Goal: Information Seeking & Learning: Find specific page/section

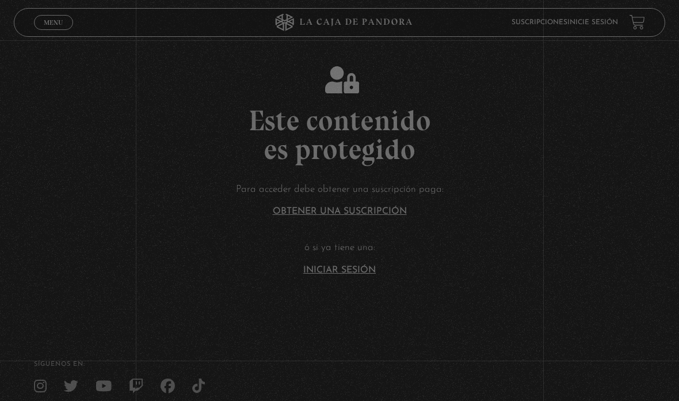
scroll to position [71, 0]
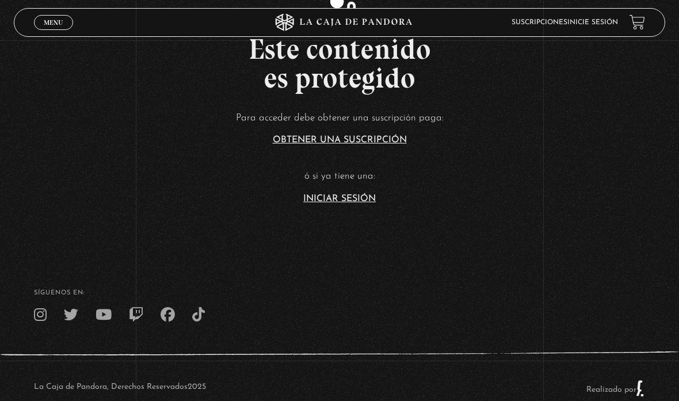
click at [314, 203] on link "Iniciar Sesión" at bounding box center [339, 198] width 73 height 9
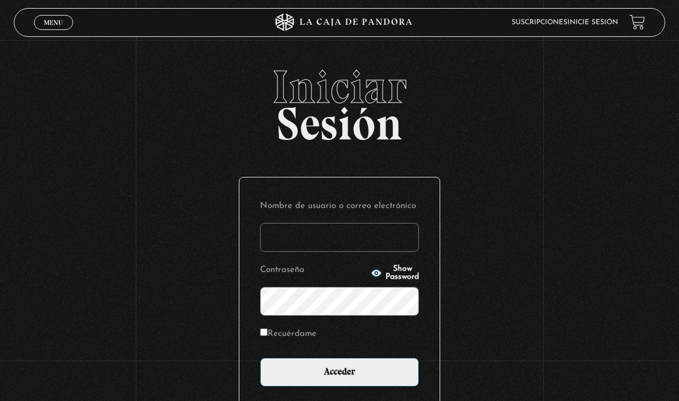
type input "melanygazzo@gmail.com"
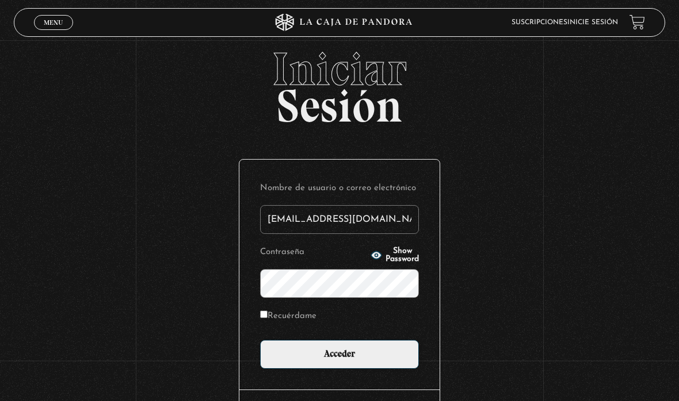
scroll to position [41, 0]
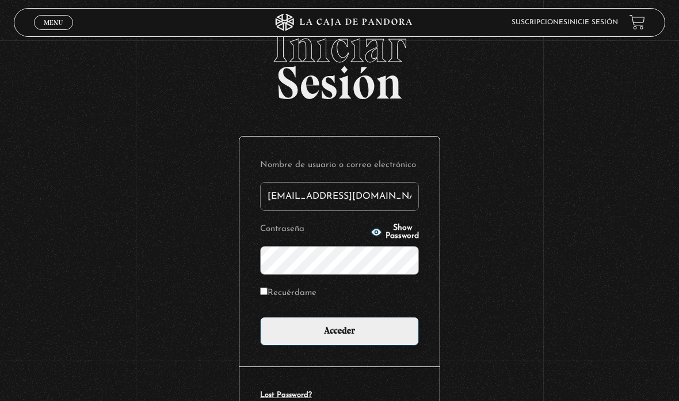
click at [279, 345] on input "Acceder" at bounding box center [339, 331] width 159 height 29
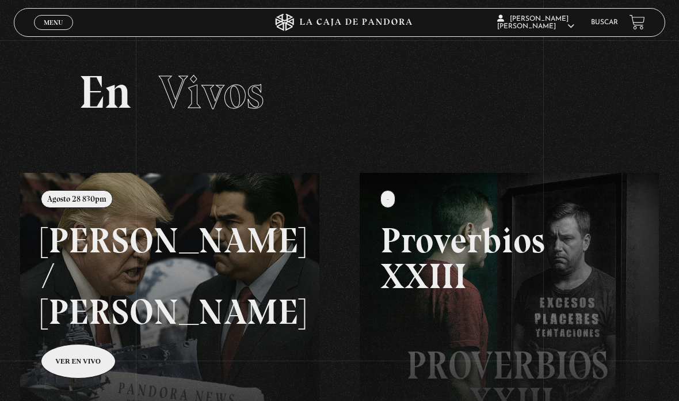
click at [41, 17] on link "Menu Cerrar" at bounding box center [53, 22] width 39 height 15
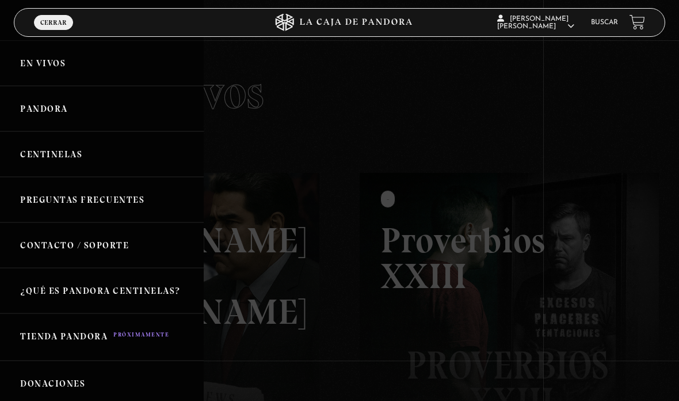
click at [594, 26] on link "Buscar" at bounding box center [604, 22] width 27 height 7
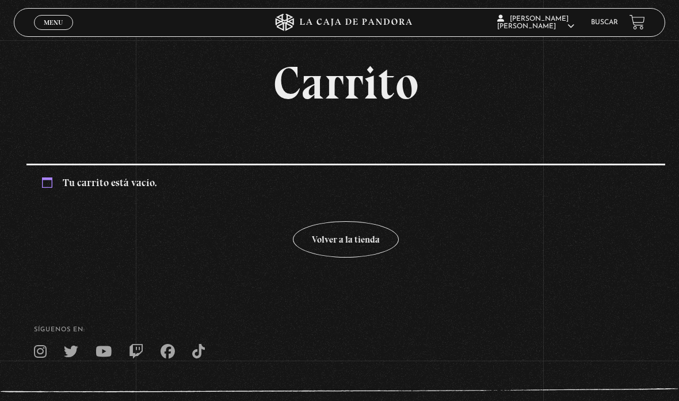
click at [608, 20] on link "Buscar" at bounding box center [604, 22] width 27 height 7
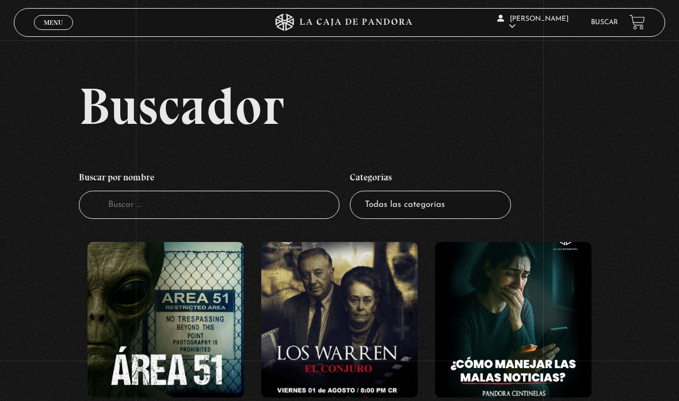
click at [168, 219] on input "Buscador" at bounding box center [209, 205] width 261 height 28
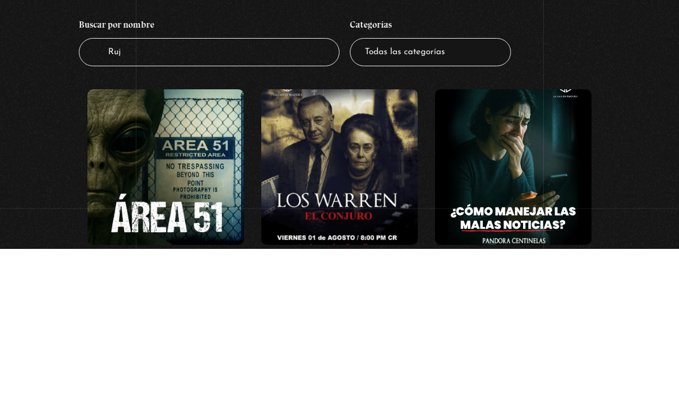
type input "Run"
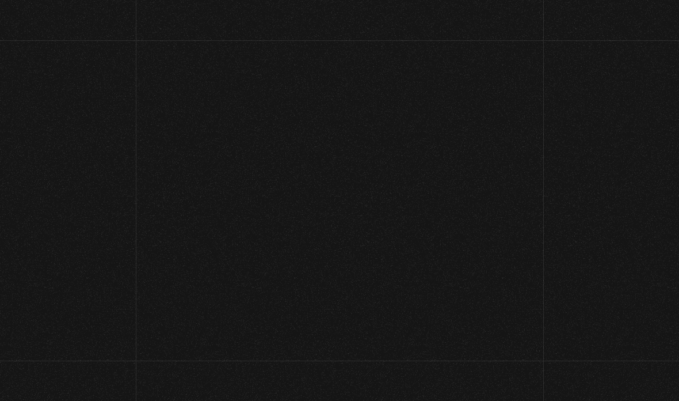
click at [648, 193] on div "Buscador Buscar por nombre Buscador Run Categorías Todas las categorías 11:11 H…" at bounding box center [339, 161] width 679 height 162
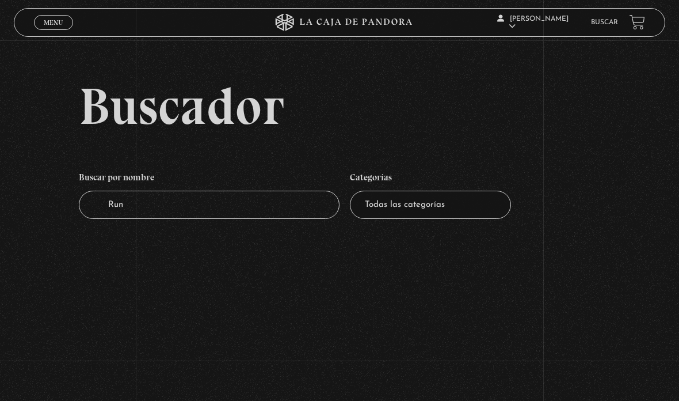
click at [164, 219] on input "Run" at bounding box center [209, 205] width 261 height 28
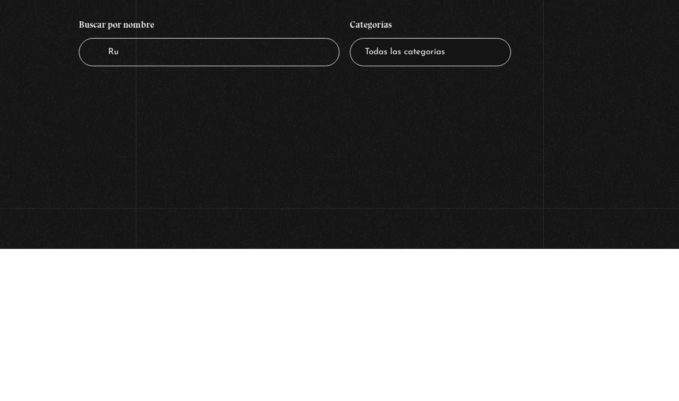
type input "R"
type input "Bruj"
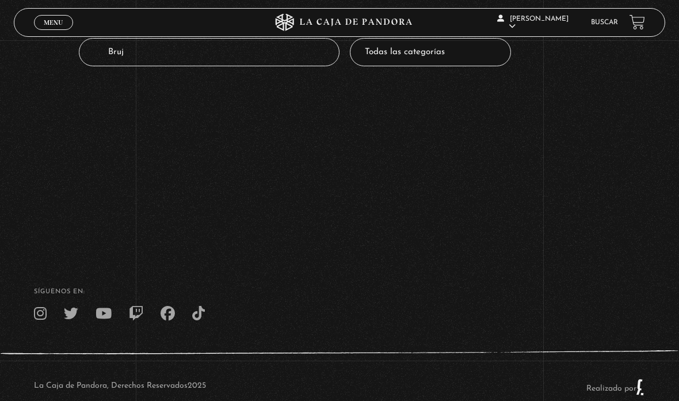
click at [134, 66] on input "Bruj" at bounding box center [209, 52] width 261 height 28
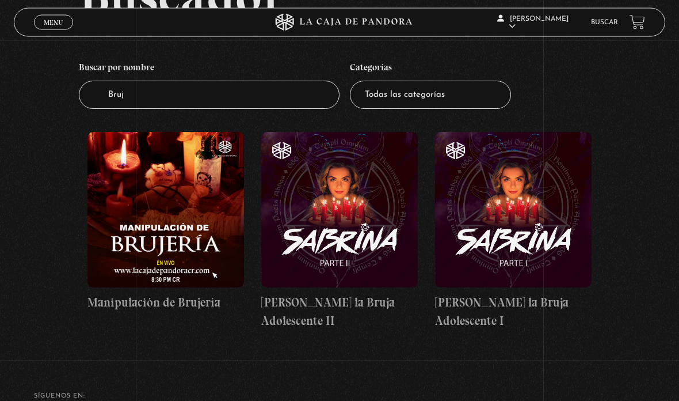
scroll to position [159, 0]
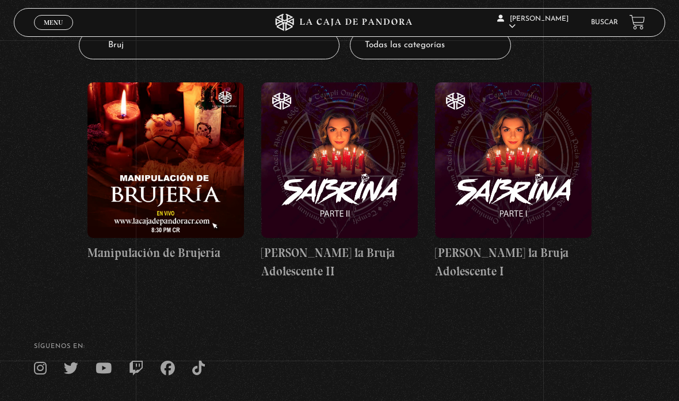
click at [146, 177] on figure at bounding box center [166, 159] width 157 height 155
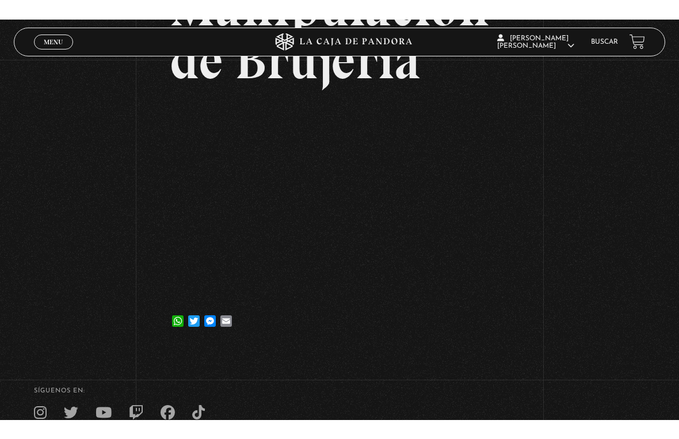
scroll to position [14, 0]
